Goal: Information Seeking & Learning: Learn about a topic

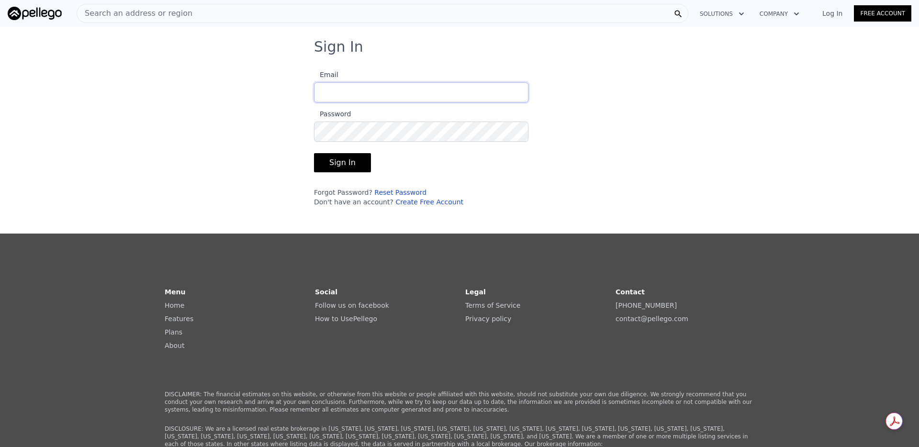
type input "[EMAIL_ADDRESS][DOMAIN_NAME]"
click at [334, 161] on button "Sign In" at bounding box center [342, 162] width 57 height 19
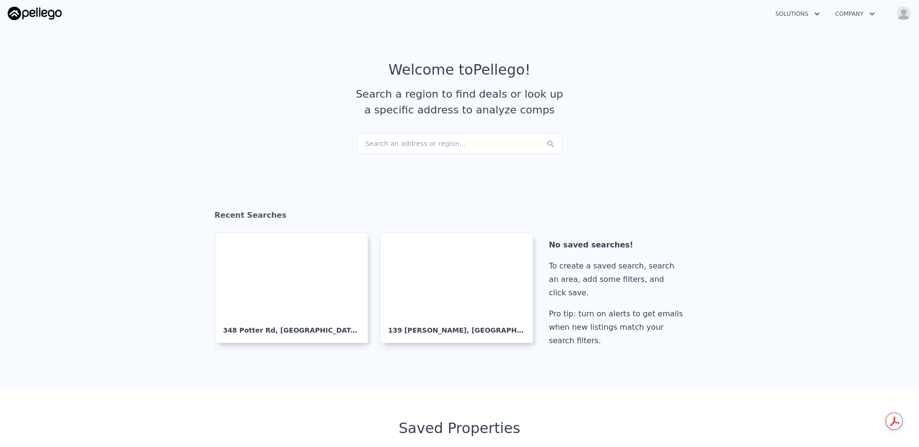
checkbox input "true"
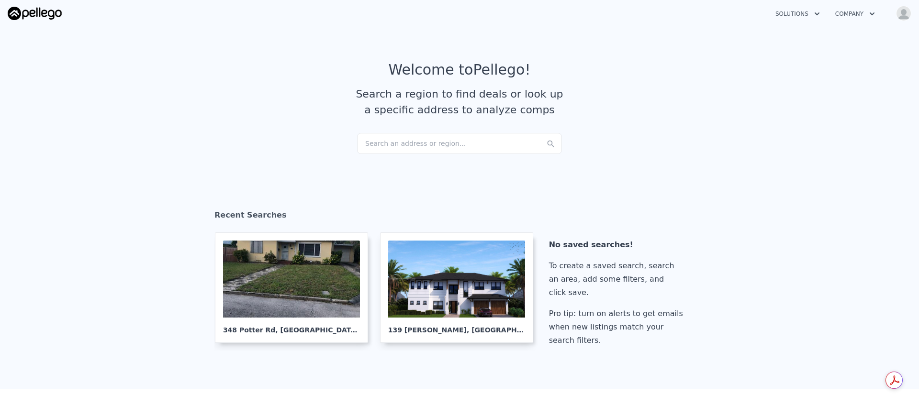
click at [404, 143] on div "Search an address or region..." at bounding box center [459, 143] width 205 height 21
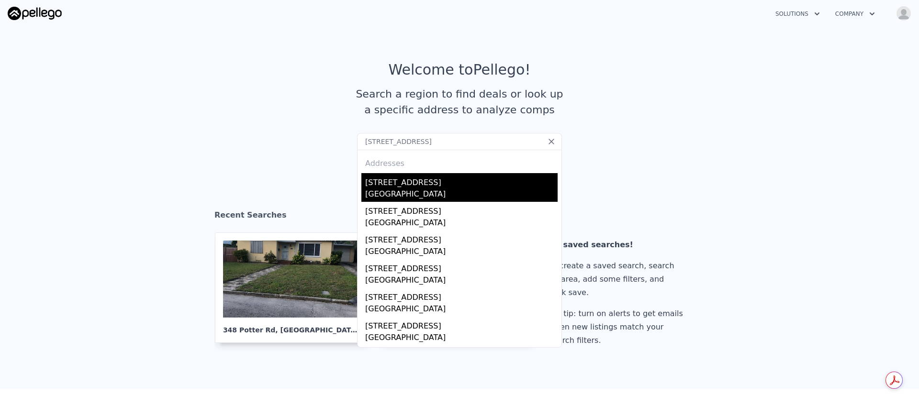
type input "[STREET_ADDRESS]"
click at [385, 190] on div "[GEOGRAPHIC_DATA]" at bounding box center [461, 195] width 192 height 13
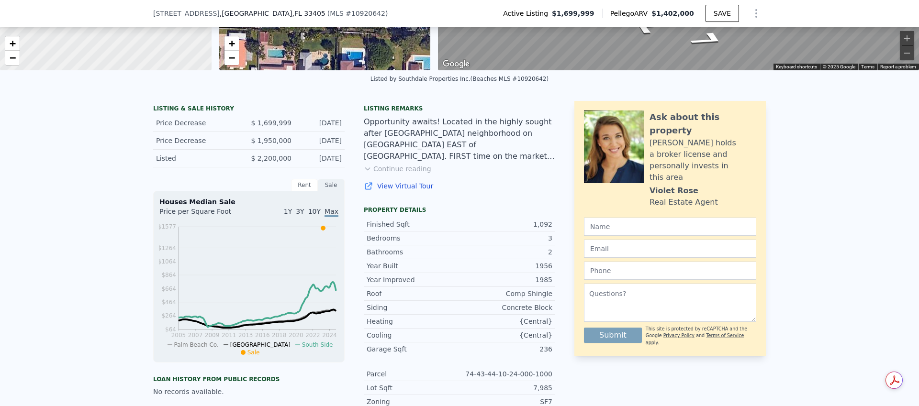
scroll to position [168, 0]
click at [393, 168] on button "Continue reading" at bounding box center [397, 168] width 67 height 10
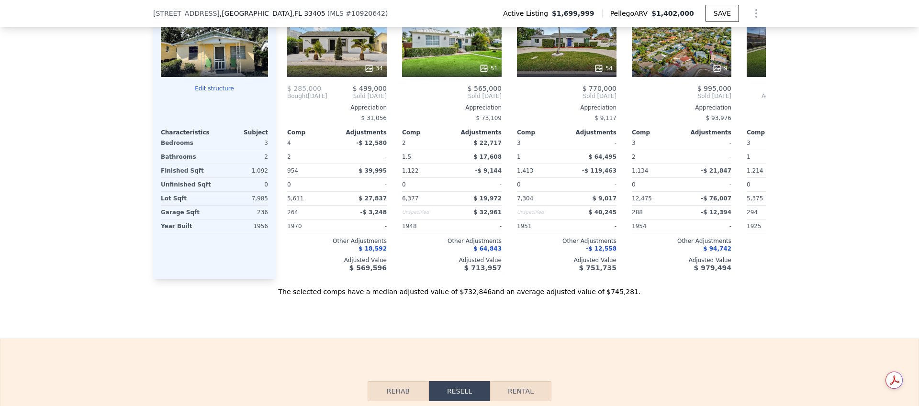
scroll to position [1227, 0]
